Goal: Use online tool/utility: Utilize a website feature to perform a specific function

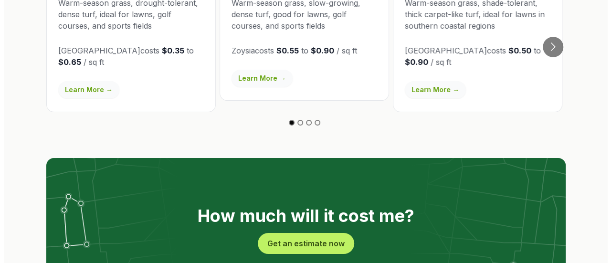
scroll to position [1789, 0]
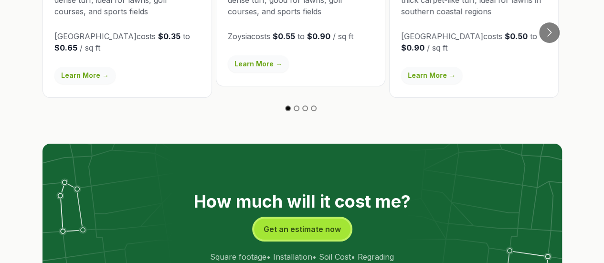
click at [304, 219] on button "Get an estimate now" at bounding box center [302, 229] width 96 height 21
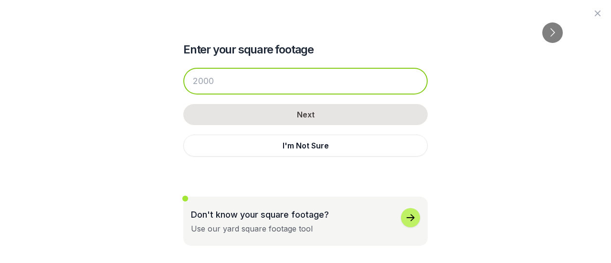
click at [234, 85] on input "number" at bounding box center [305, 81] width 245 height 27
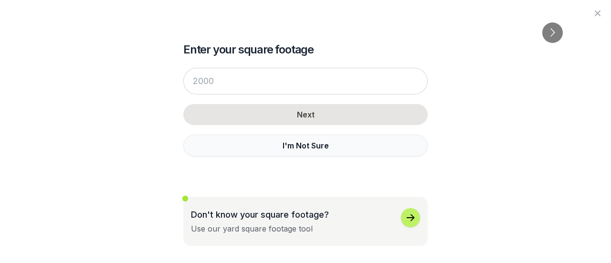
click at [303, 145] on button "I'm Not Sure" at bounding box center [305, 146] width 245 height 22
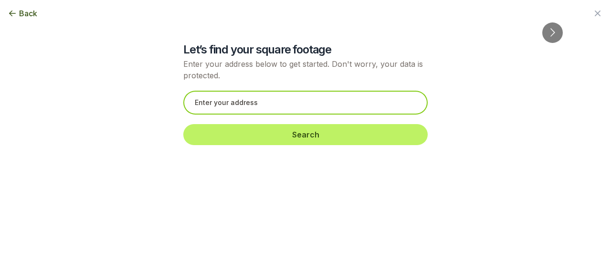
click at [275, 102] on input "text" at bounding box center [305, 103] width 245 height 24
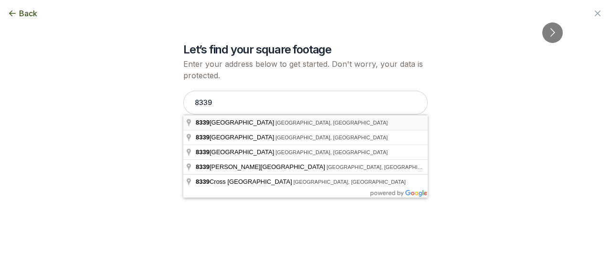
type input "[STREET_ADDRESS]"
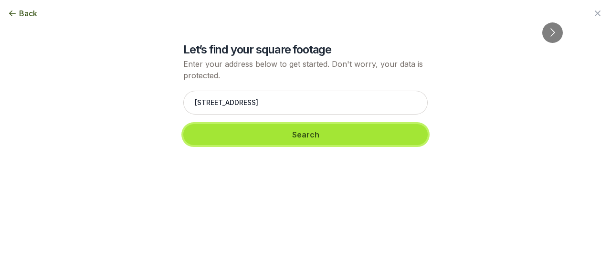
click at [314, 133] on button "Search" at bounding box center [305, 134] width 245 height 21
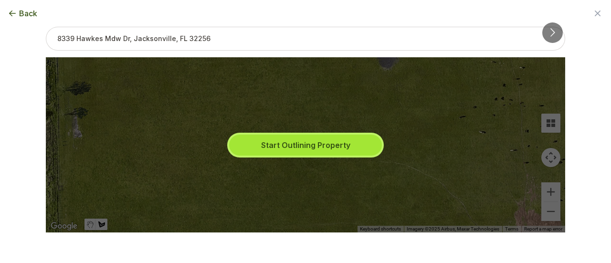
click at [316, 142] on button "Start Outlining Property" at bounding box center [305, 145] width 153 height 21
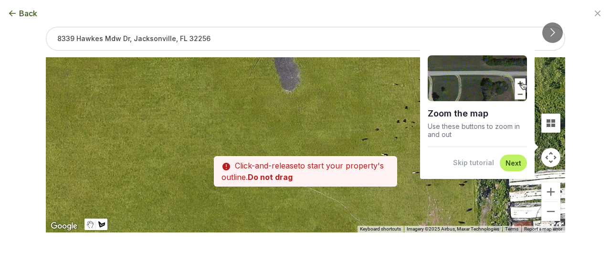
drag, startPoint x: 296, startPoint y: 119, endPoint x: 177, endPoint y: 152, distance: 123.4
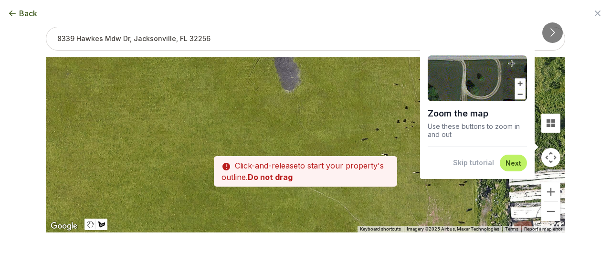
click at [177, 152] on div at bounding box center [306, 144] width 520 height 175
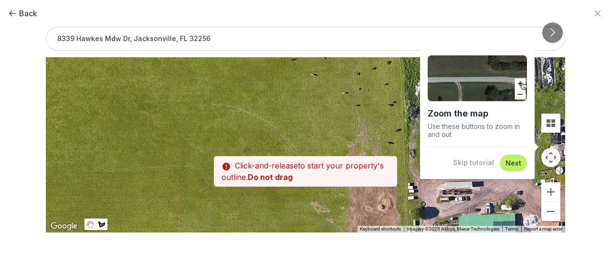
drag, startPoint x: 177, startPoint y: 152, endPoint x: 133, endPoint y: 55, distance: 106.9
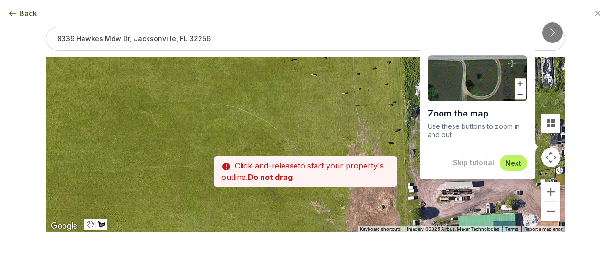
click at [133, 55] on div "Zoom the map Use these buttons to zoom in and out Skip tutorial Next ← Move lef…" at bounding box center [306, 114] width 520 height 175
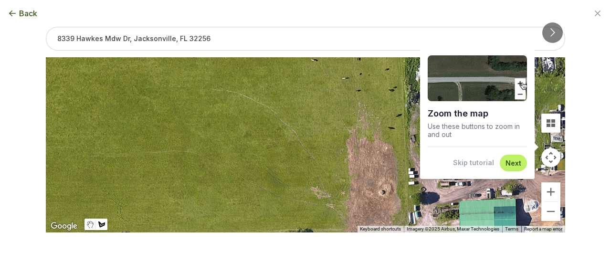
drag, startPoint x: 132, startPoint y: 55, endPoint x: 94, endPoint y: -13, distance: 78.1
